Goal: Task Accomplishment & Management: Manage account settings

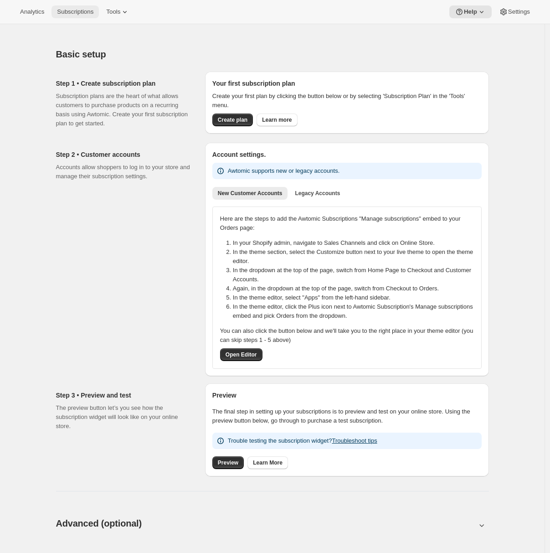
click at [66, 9] on span "Subscriptions" at bounding box center [75, 11] width 36 height 7
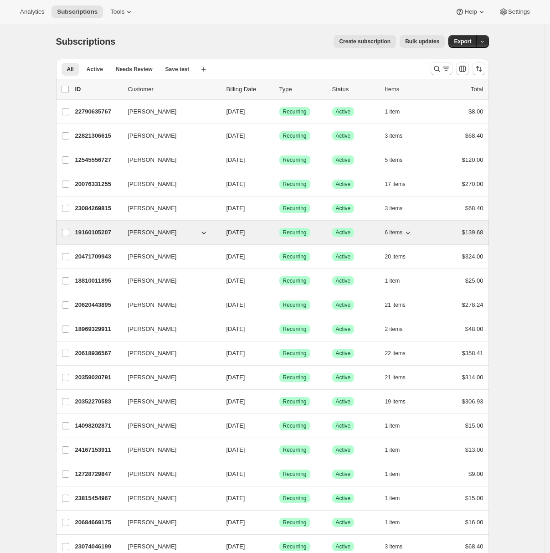
click at [92, 230] on p "19160105207" at bounding box center [98, 232] width 46 height 9
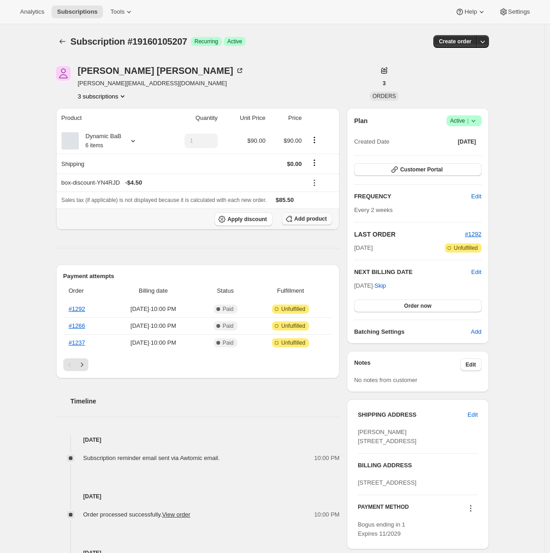
click at [292, 217] on icon "button" at bounding box center [289, 219] width 6 height 6
